Goal: Find specific page/section: Find specific page/section

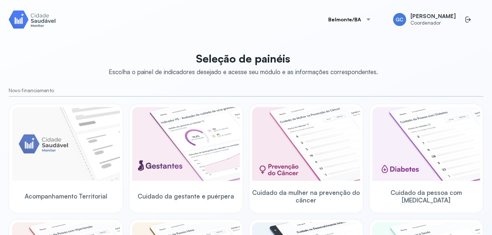
click at [371, 17] on div at bounding box center [369, 20] width 6 height 6
click at [457, 16] on div "GC Geiza Cruz Coordenador" at bounding box center [436, 20] width 95 height 22
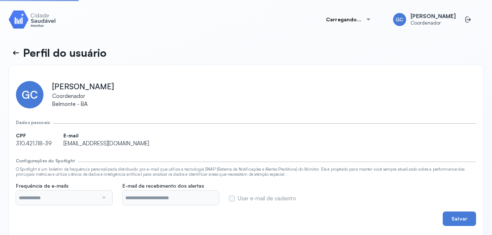
type input "**********"
click at [16, 50] on icon at bounding box center [16, 53] width 9 height 9
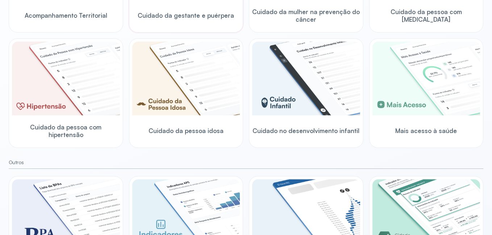
scroll to position [246, 0]
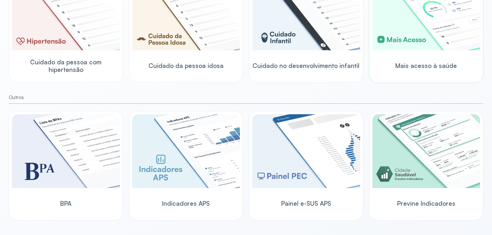
click at [378, 36] on img at bounding box center [426, 13] width 108 height 74
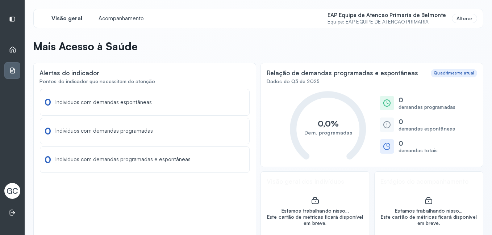
scroll to position [25, 0]
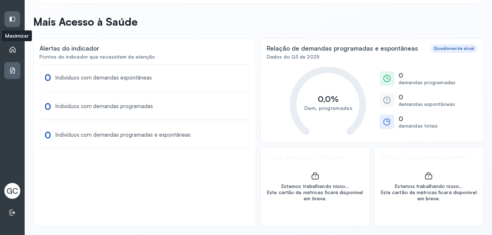
click at [16, 18] on div at bounding box center [12, 19] width 15 height 15
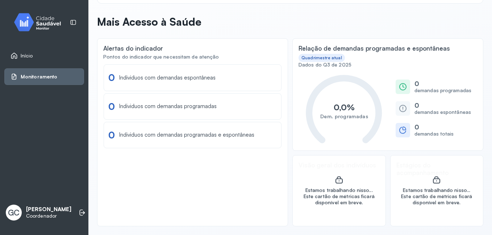
click at [417, 87] on h6 "0" at bounding box center [442, 84] width 57 height 8
click at [357, 110] on icon "0,0% Dem. programadas" at bounding box center [344, 108] width 80 height 72
click at [24, 74] on span "Monitoramento" at bounding box center [39, 77] width 37 height 6
click at [20, 54] on div "Início" at bounding box center [22, 55] width 22 height 7
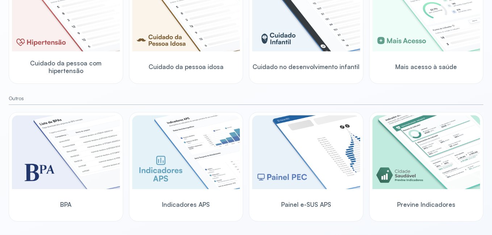
scroll to position [246, 0]
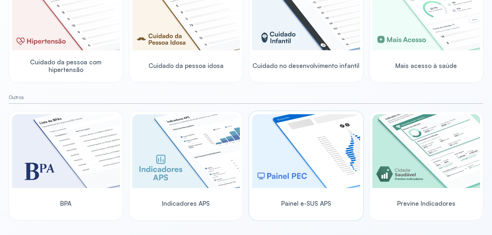
click at [309, 172] on img at bounding box center [306, 151] width 108 height 74
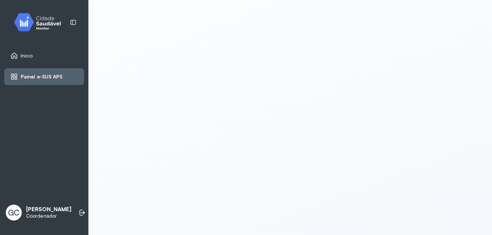
scroll to position [1, 0]
click at [39, 76] on span "Painel e-SUS APS" at bounding box center [42, 77] width 42 height 6
click at [15, 54] on icon at bounding box center [14, 56] width 6 height 6
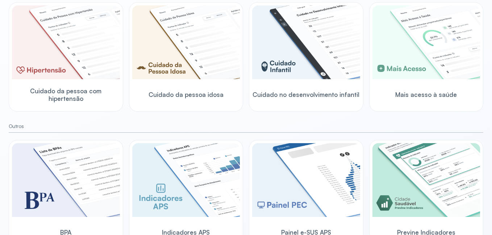
scroll to position [246, 0]
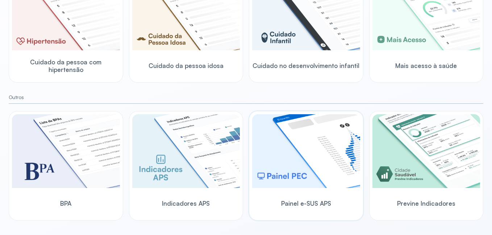
click at [304, 158] on img at bounding box center [306, 151] width 108 height 74
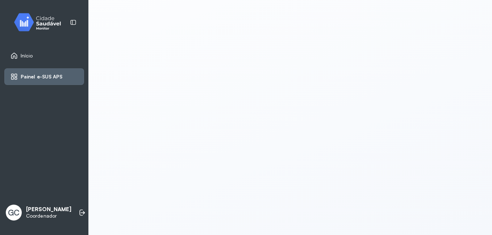
click at [33, 74] on span "Painel e-SUS APS" at bounding box center [42, 77] width 42 height 6
click at [29, 53] on span "Início" at bounding box center [27, 56] width 12 height 6
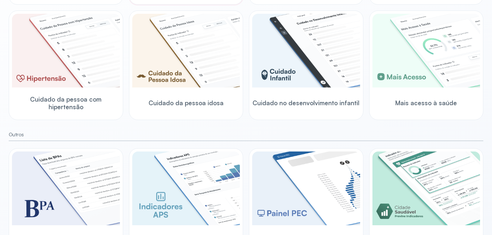
scroll to position [246, 0]
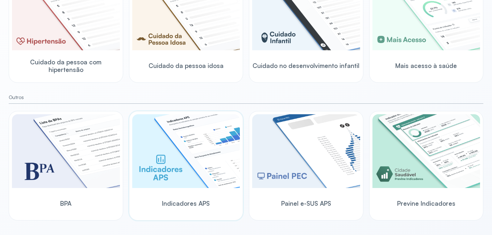
click at [201, 143] on img at bounding box center [186, 151] width 108 height 74
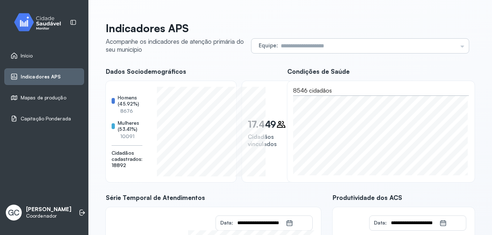
click at [456, 43] on div "Equipe Todas as equipes ESB 5 - SANTA MARIA ETERNA ESF 3 - BARROLANDIA ESB 3 - …" at bounding box center [359, 46] width 217 height 14
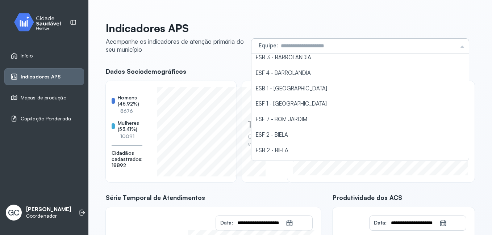
scroll to position [72, 0]
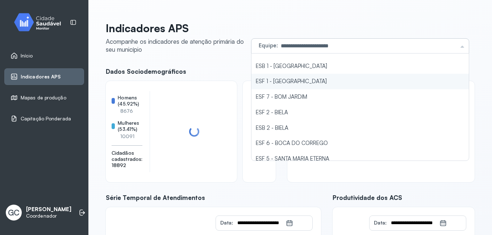
click at [293, 81] on li "ESF 1 - [GEOGRAPHIC_DATA]" at bounding box center [359, 82] width 217 height 16
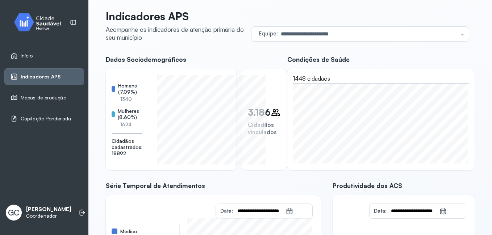
scroll to position [0, 0]
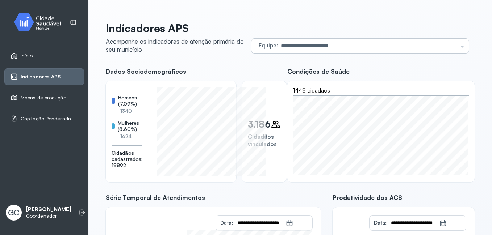
click at [456, 43] on div "**********" at bounding box center [359, 46] width 217 height 14
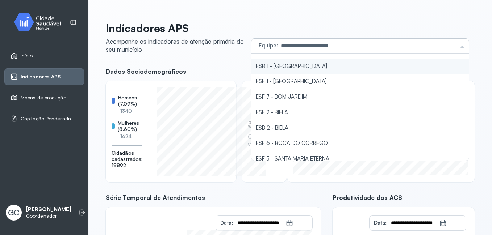
type input "**********"
click at [295, 65] on li "ESB 1 - [GEOGRAPHIC_DATA]" at bounding box center [359, 67] width 217 height 16
